Goal: Task Accomplishment & Management: Use online tool/utility

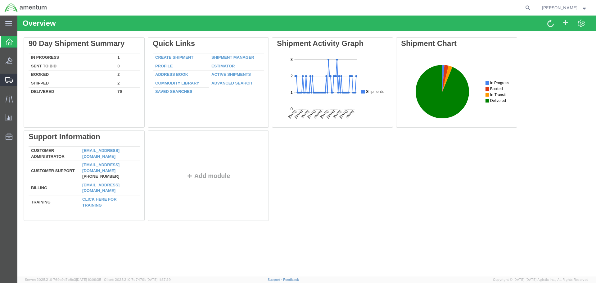
click at [0, 0] on span "Shipment Manager" at bounding box center [0, 0] width 0 height 0
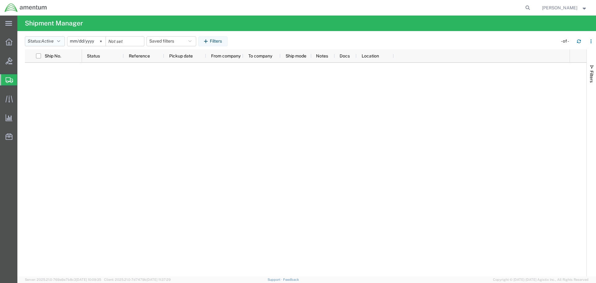
click at [60, 41] on icon "button" at bounding box center [58, 41] width 3 height 4
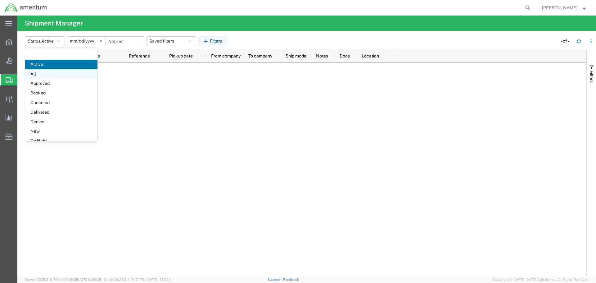
click at [51, 72] on span "All" at bounding box center [61, 74] width 72 height 10
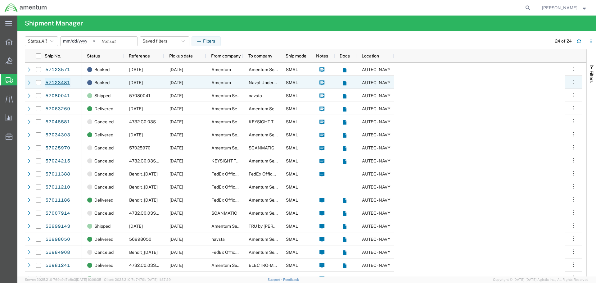
click at [59, 82] on link "57123481" at bounding box center [57, 83] width 25 height 10
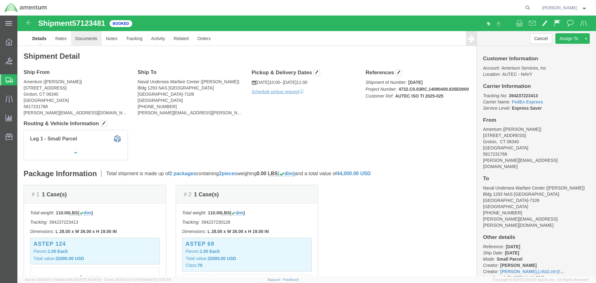
click link "Documents"
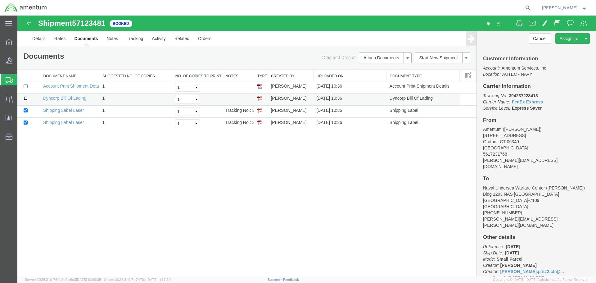
click at [25, 97] on input "checkbox" at bounding box center [26, 98] width 4 height 4
checkbox input "true"
click at [385, 76] on link "Email Documents" at bounding box center [384, 77] width 54 height 9
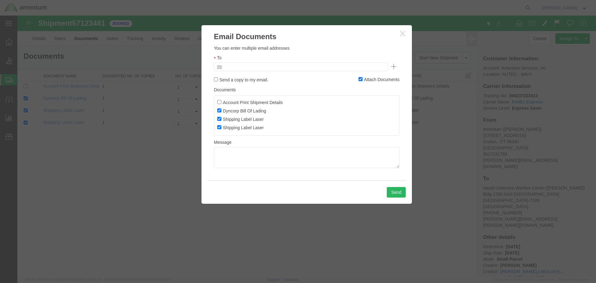
click at [254, 67] on input "text" at bounding box center [258, 67] width 73 height 8
type input "Enter Email Address"
click at [401, 34] on icon "button" at bounding box center [402, 33] width 5 height 5
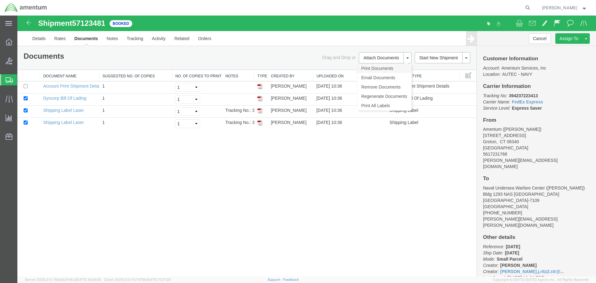
click at [387, 68] on link "Print Documents" at bounding box center [384, 68] width 54 height 9
click at [28, 20] on img at bounding box center [28, 22] width 7 height 7
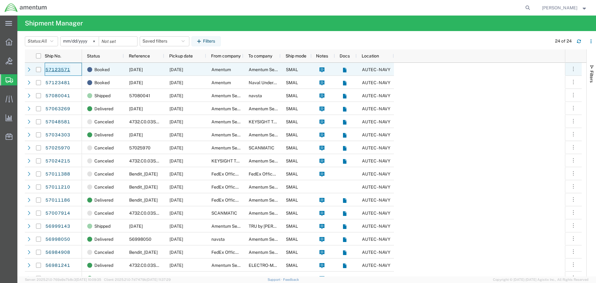
click at [54, 68] on link "57123571" at bounding box center [57, 70] width 25 height 10
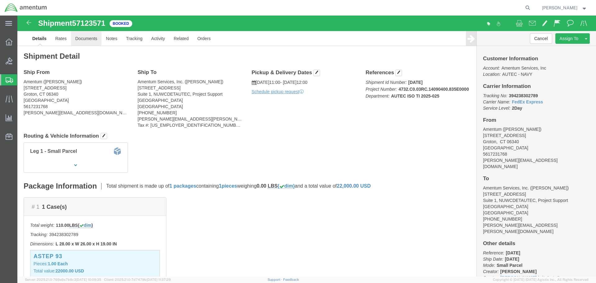
click link "Documents"
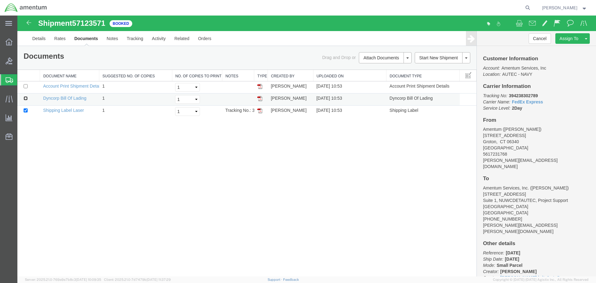
click at [26, 97] on input "checkbox" at bounding box center [26, 98] width 4 height 4
checkbox input "true"
click at [395, 67] on link "Print Documents" at bounding box center [384, 68] width 54 height 9
click at [582, 7] on strong "button" at bounding box center [584, 8] width 6 height 2
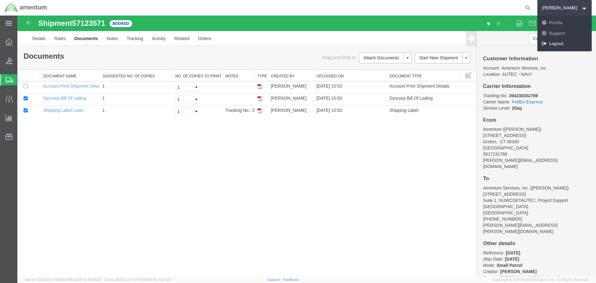
click at [570, 41] on link "Logout" at bounding box center [564, 43] width 55 height 11
